Goal: Transaction & Acquisition: Purchase product/service

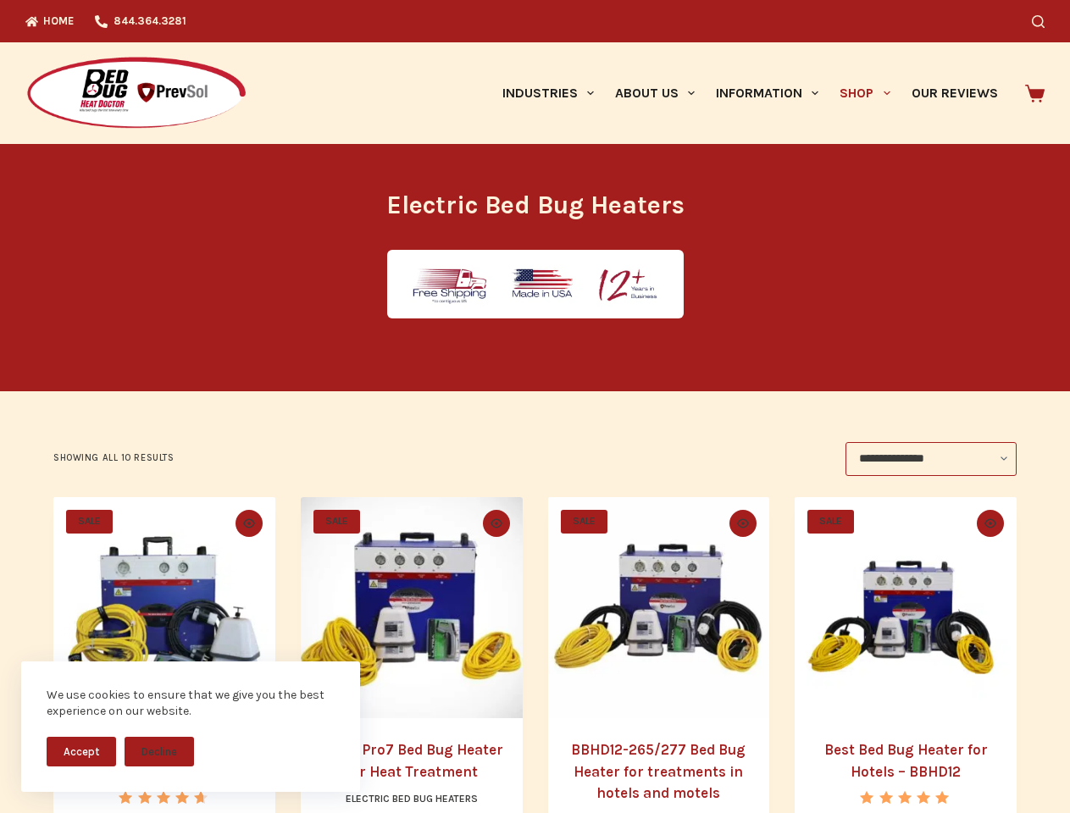
click at [81, 751] on button "Accept" at bounding box center [81, 752] width 69 height 30
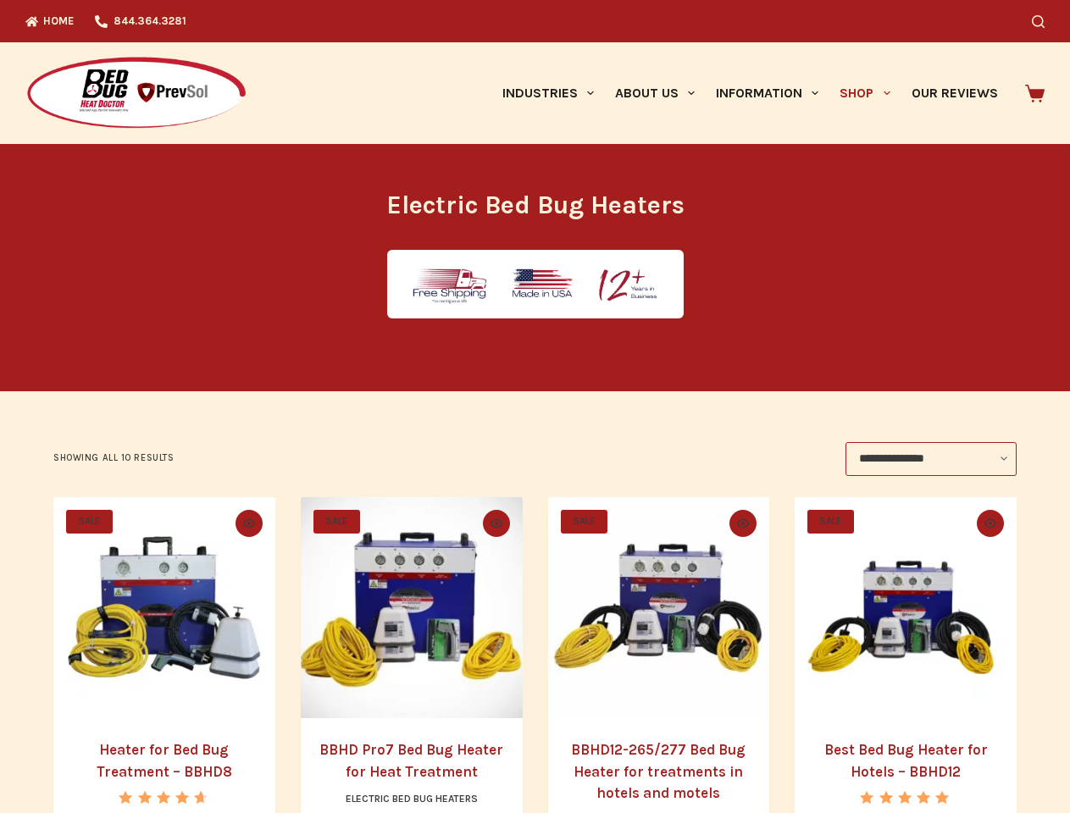
click at [159, 751] on button "Decline" at bounding box center [158, 764] width 69 height 30
click at [1044, 21] on icon "Search" at bounding box center [1037, 21] width 13 height 13
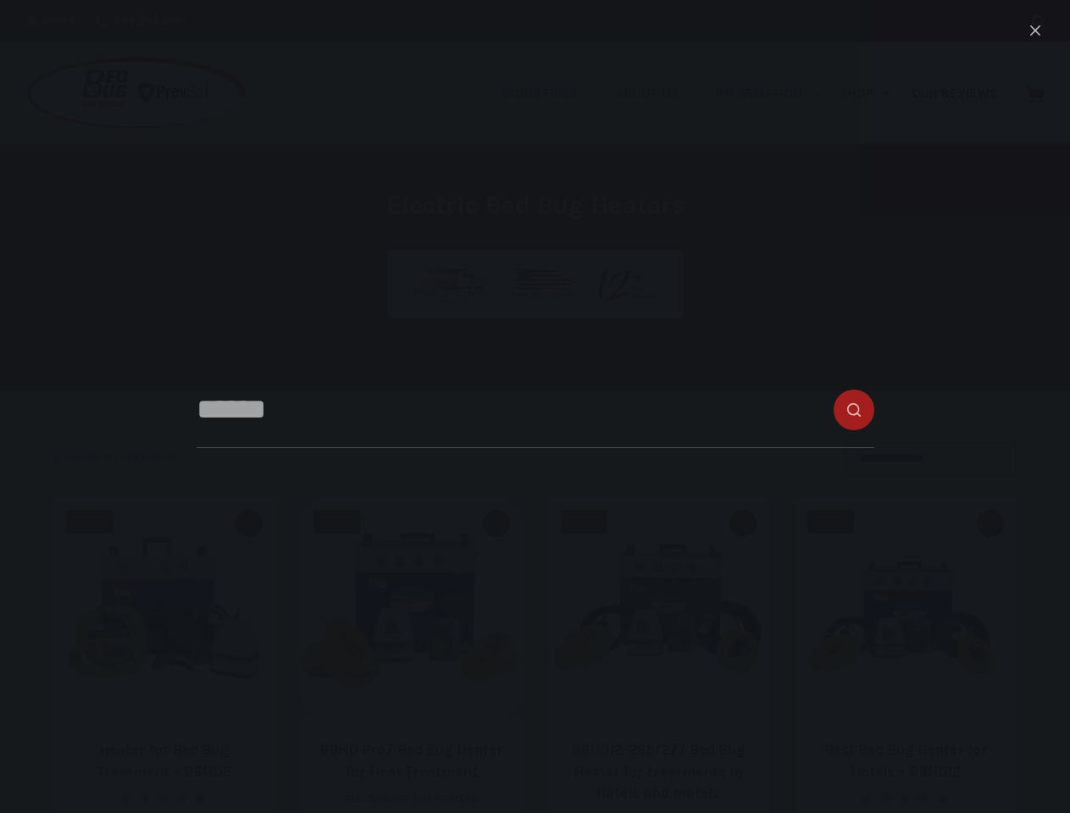
click at [554, 93] on link "Industries" at bounding box center [547, 93] width 113 height 102
click at [661, 93] on link "About Us" at bounding box center [654, 93] width 101 height 102
click at [774, 93] on link "Information" at bounding box center [767, 93] width 124 height 102
click at [871, 93] on link "Shop" at bounding box center [864, 93] width 71 height 102
click at [246, 523] on icon "Quick view toggle" at bounding box center [249, 522] width 12 height 9
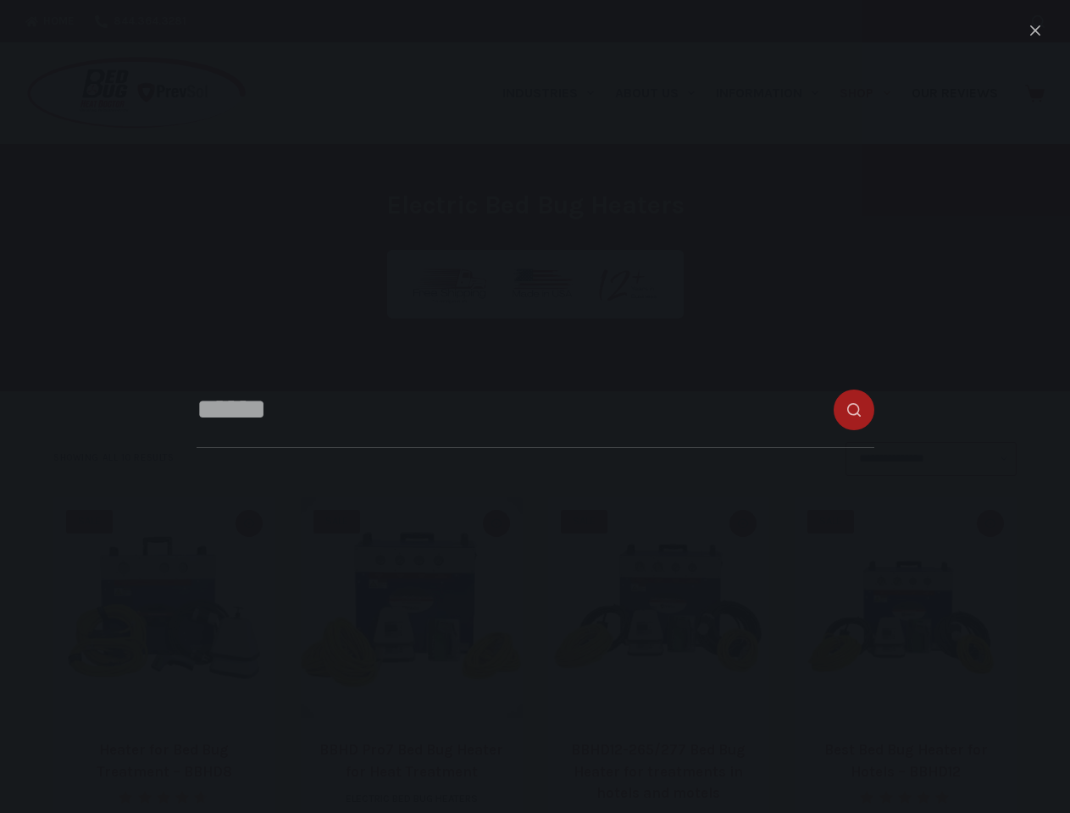
click at [496, 523] on icon "Quick view toggle" at bounding box center [496, 522] width 12 height 9
